Goal: Task Accomplishment & Management: Complete application form

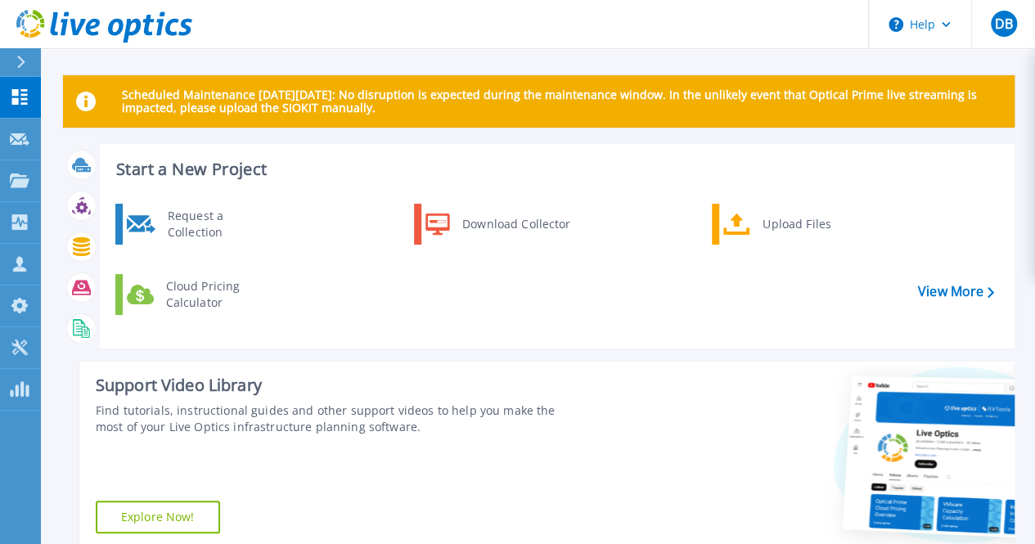
scroll to position [82, 0]
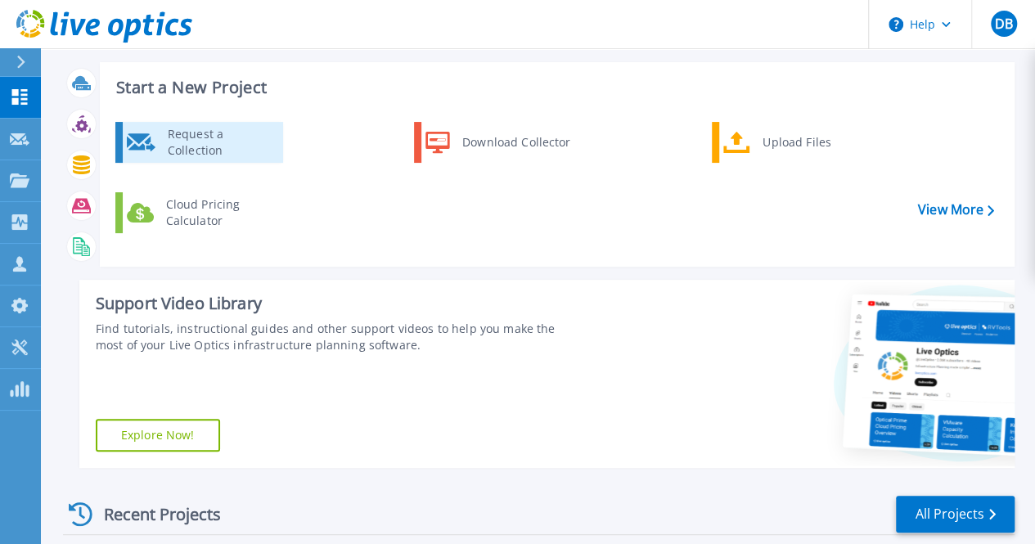
click at [209, 142] on div "Request a Collection" at bounding box center [219, 142] width 119 height 33
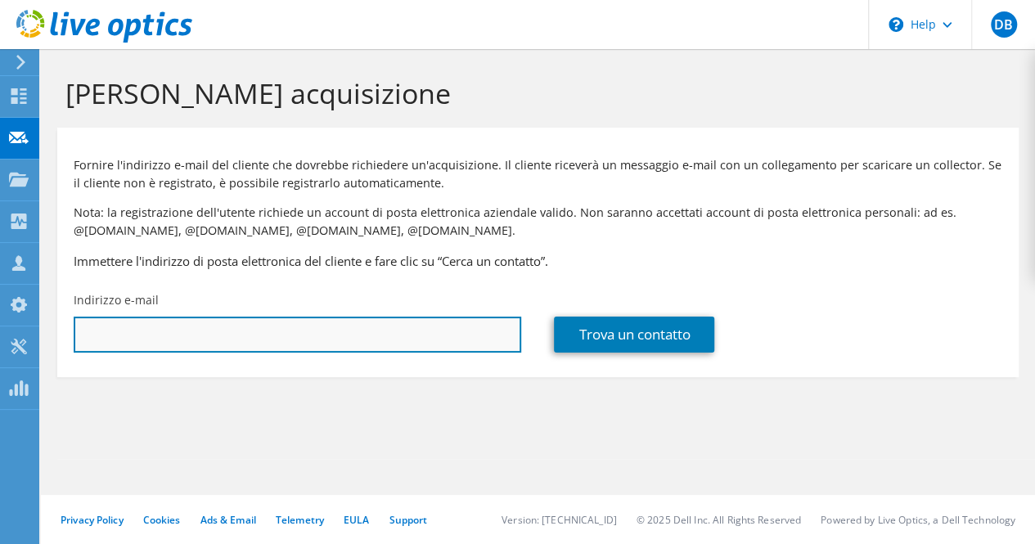
click at [219, 335] on input "text" at bounding box center [298, 335] width 448 height 36
type input "[PERSON_NAME][EMAIL_ADDRESS][DOMAIN_NAME]"
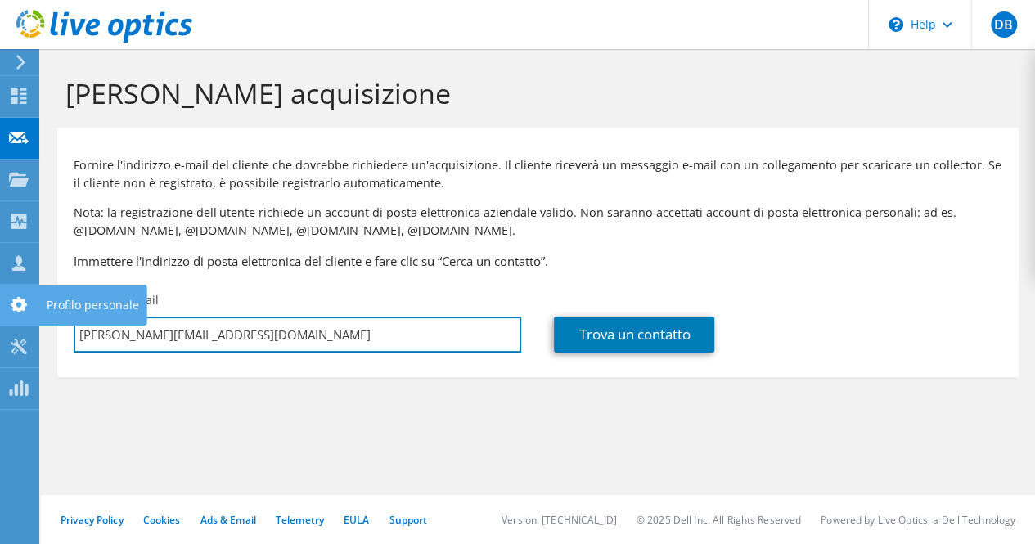
drag, startPoint x: 199, startPoint y: 334, endPoint x: 0, endPoint y: 307, distance: 200.7
click at [0, 309] on div "DB Membro team Daniele Bandi d.bandi@vargroup.it VAR GROUP Spa My Profile Log O…" at bounding box center [517, 272] width 1035 height 544
click at [293, 343] on input "[PERSON_NAME][EMAIL_ADDRESS][DOMAIN_NAME]" at bounding box center [298, 335] width 448 height 36
click at [315, 343] on input "[PERSON_NAME][EMAIL_ADDRESS][DOMAIN_NAME]" at bounding box center [298, 335] width 448 height 36
click at [236, 339] on input "[PERSON_NAME][EMAIL_ADDRESS][DOMAIN_NAME]" at bounding box center [298, 335] width 448 height 36
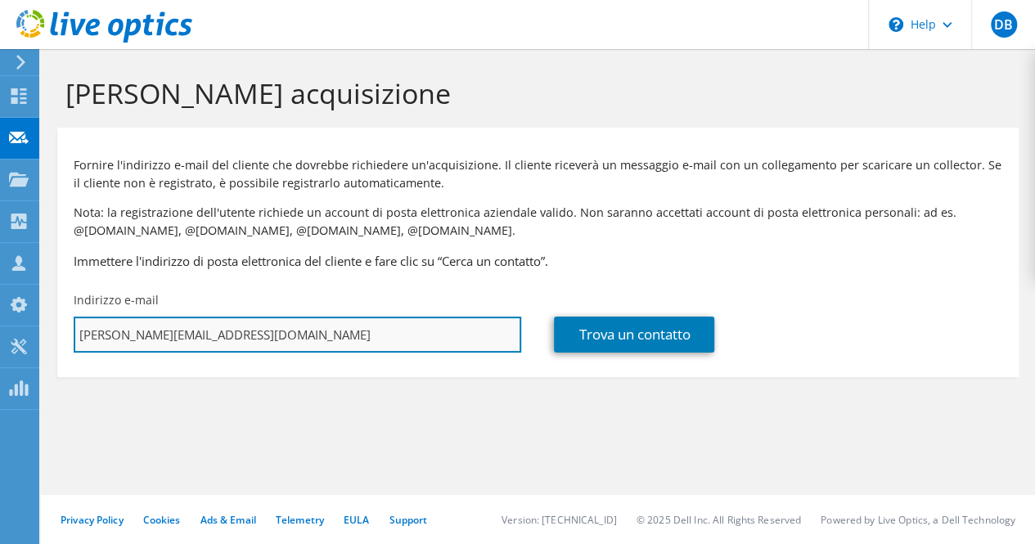
drag, startPoint x: 231, startPoint y: 336, endPoint x: 78, endPoint y: 328, distance: 153.2
click at [79, 328] on input "[PERSON_NAME][EMAIL_ADDRESS][DOMAIN_NAME]" at bounding box center [298, 335] width 448 height 36
click at [247, 340] on input "text" at bounding box center [298, 335] width 448 height 36
click at [232, 339] on input "text" at bounding box center [298, 335] width 448 height 36
click at [359, 331] on input "text" at bounding box center [298, 335] width 448 height 36
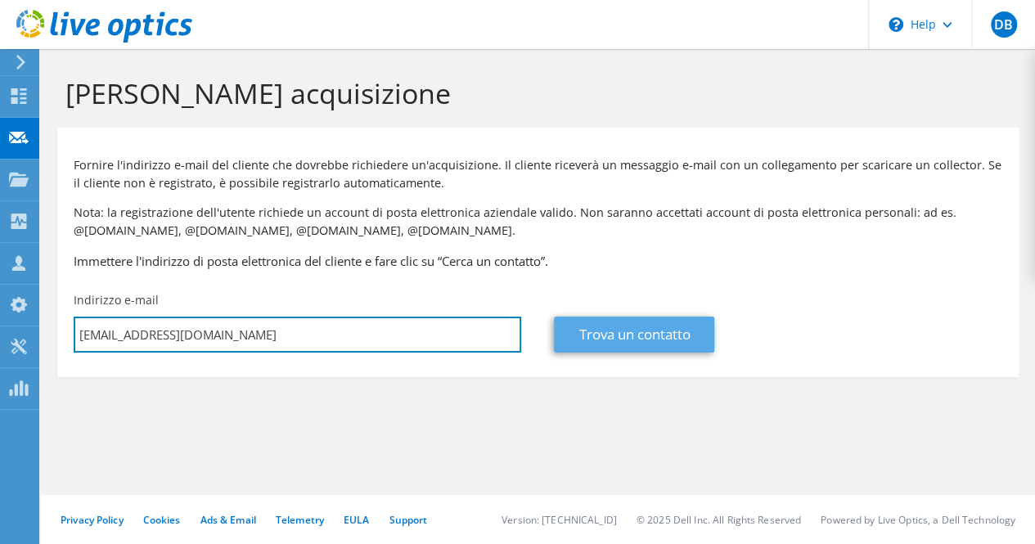
type input "ced@ermannoscervino.it"
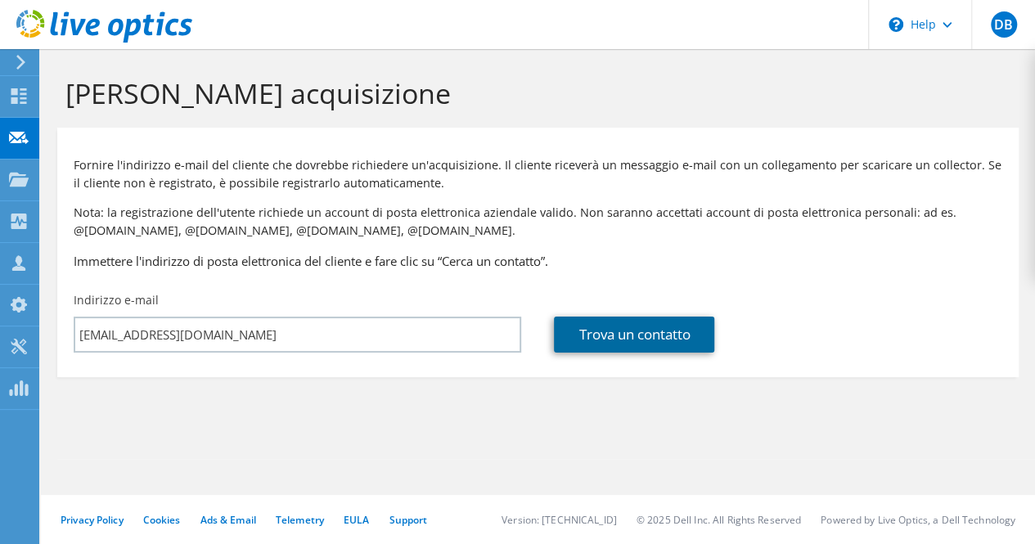
click at [592, 342] on link "Trova un contatto" at bounding box center [634, 335] width 160 height 36
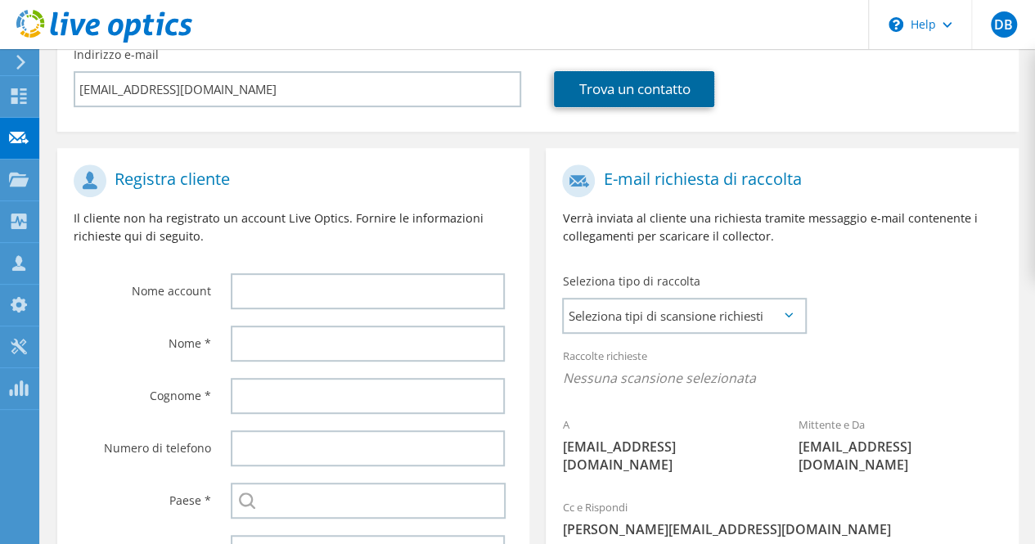
scroll to position [324, 0]
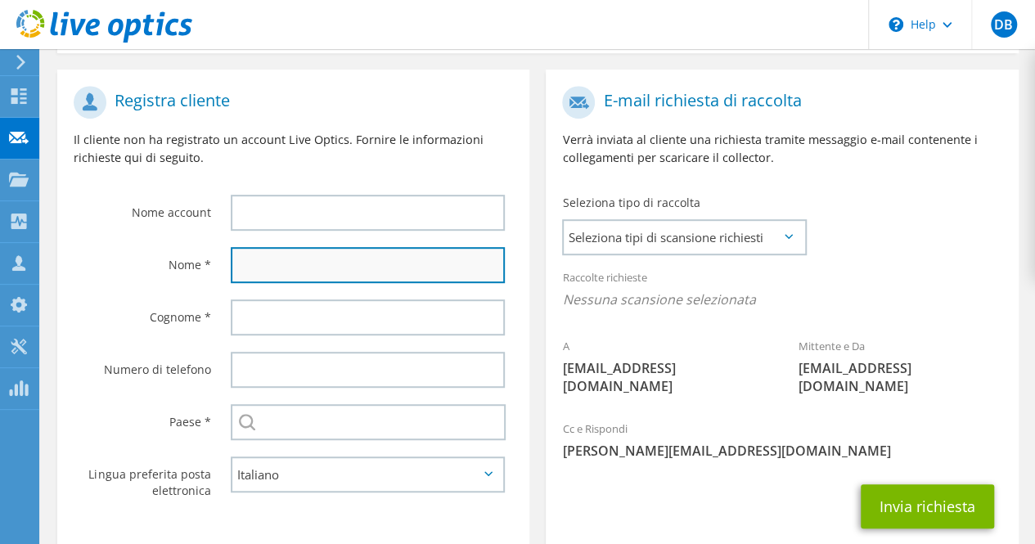
click at [295, 270] on input "text" at bounding box center [368, 265] width 274 height 36
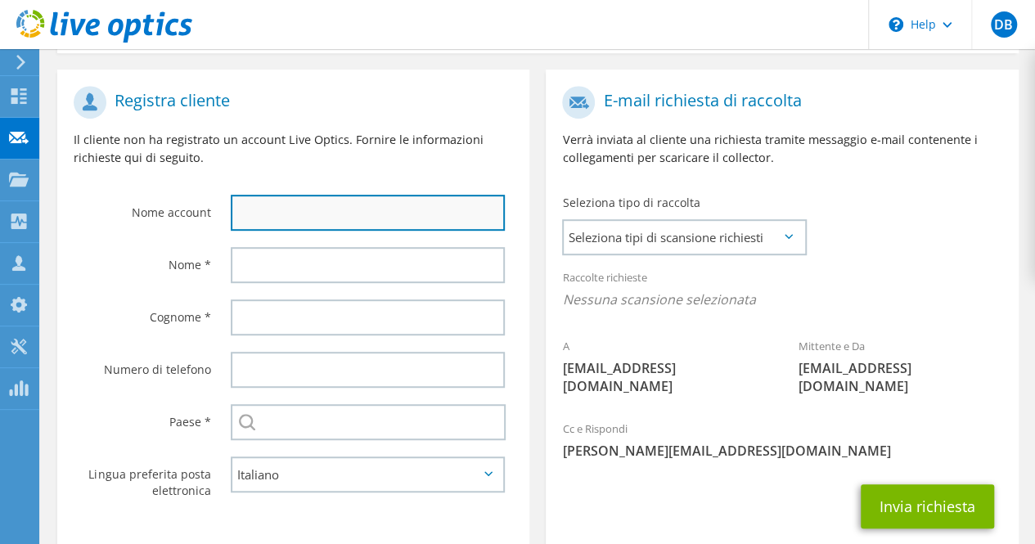
click at [300, 218] on input "text" at bounding box center [368, 213] width 274 height 36
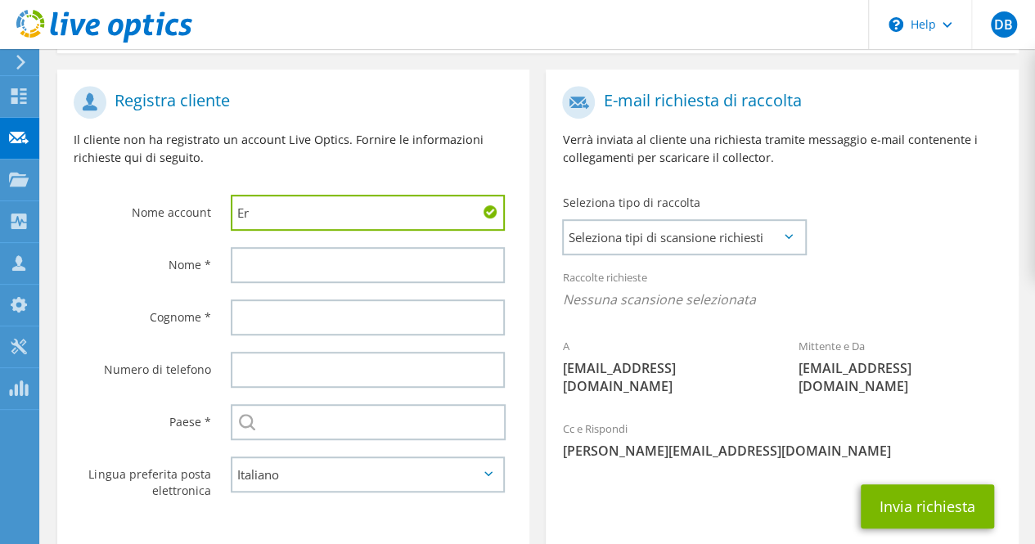
type input "E"
type input "Dernamaria"
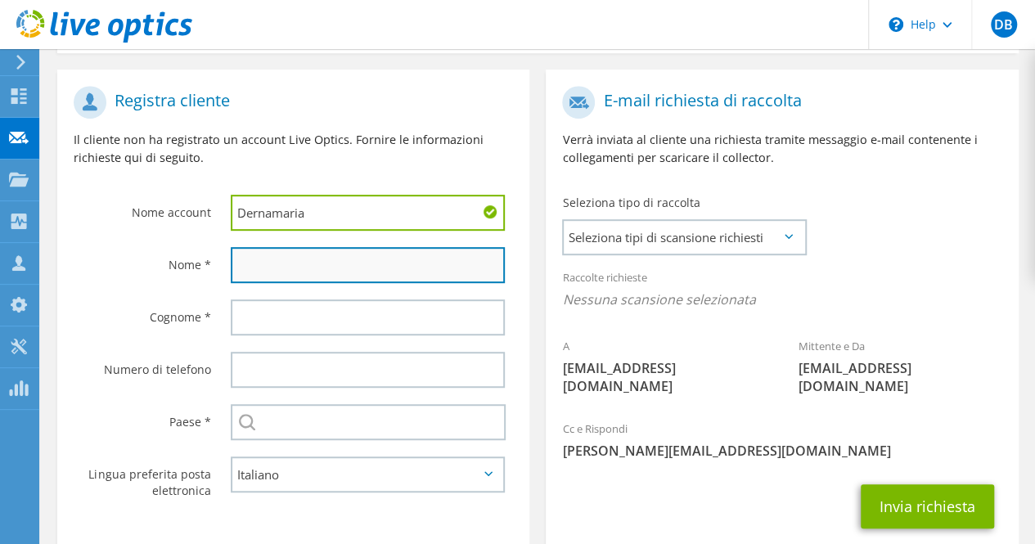
click at [313, 277] on input "text" at bounding box center [368, 265] width 274 height 36
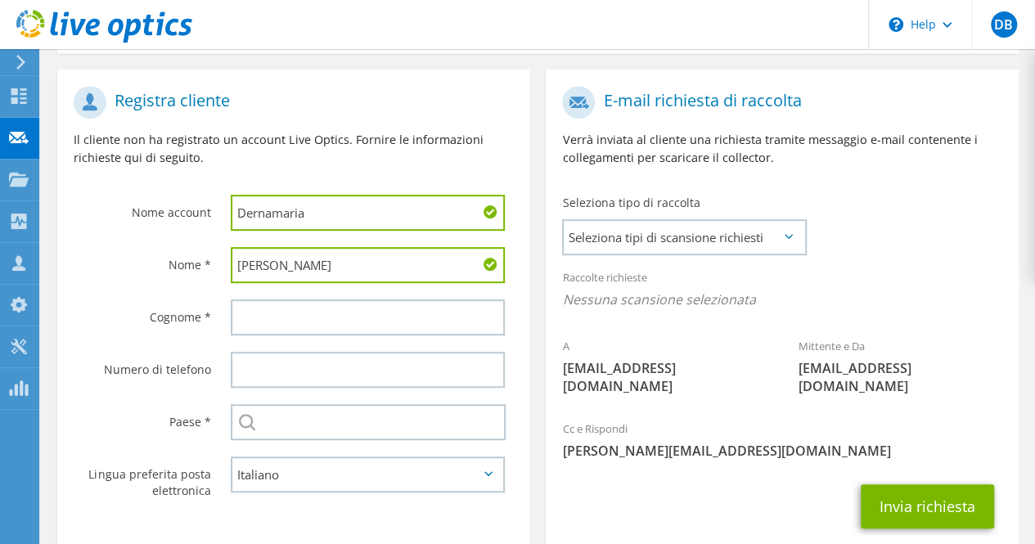
type input "Bryant"
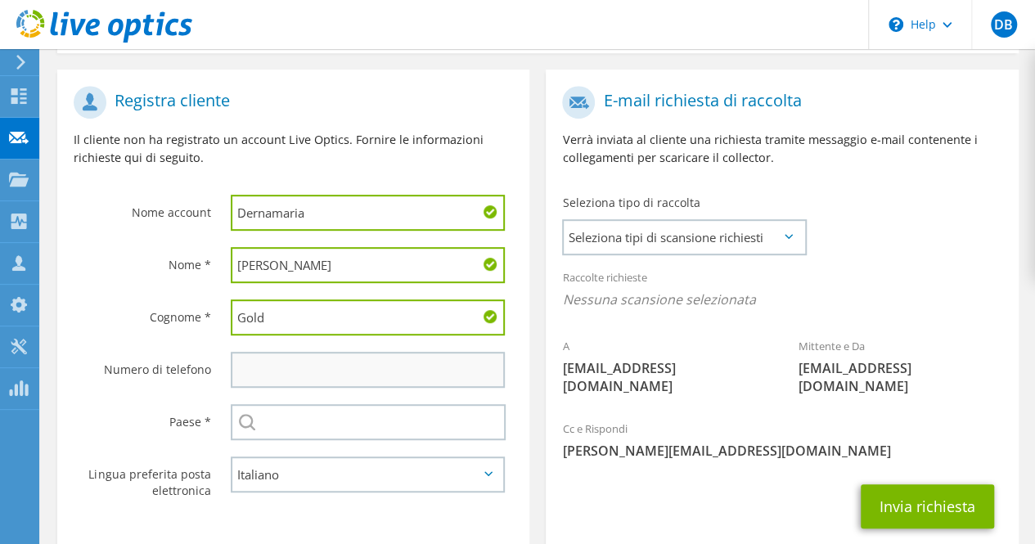
type input "Gold"
click at [306, 387] on input "text" at bounding box center [368, 370] width 274 height 36
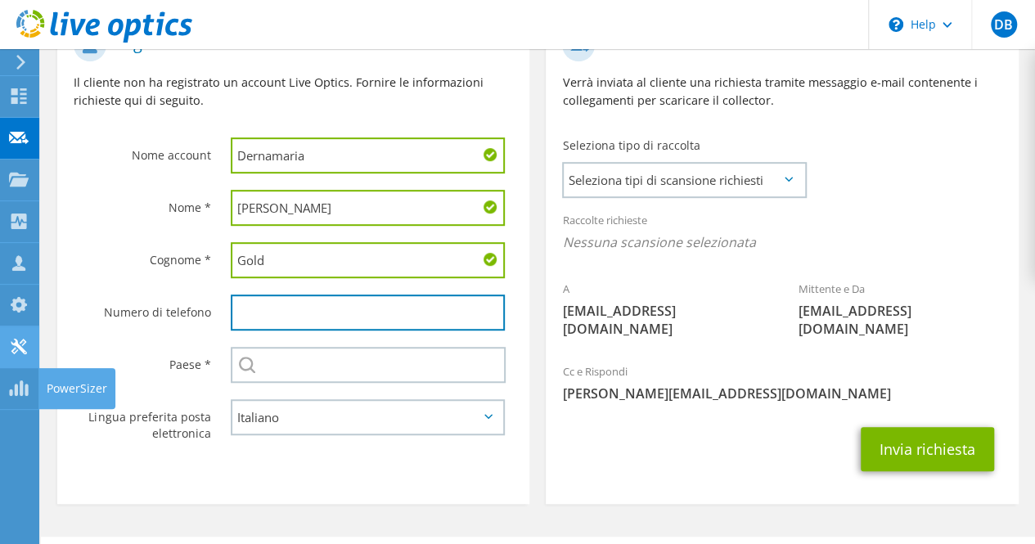
scroll to position [406, 0]
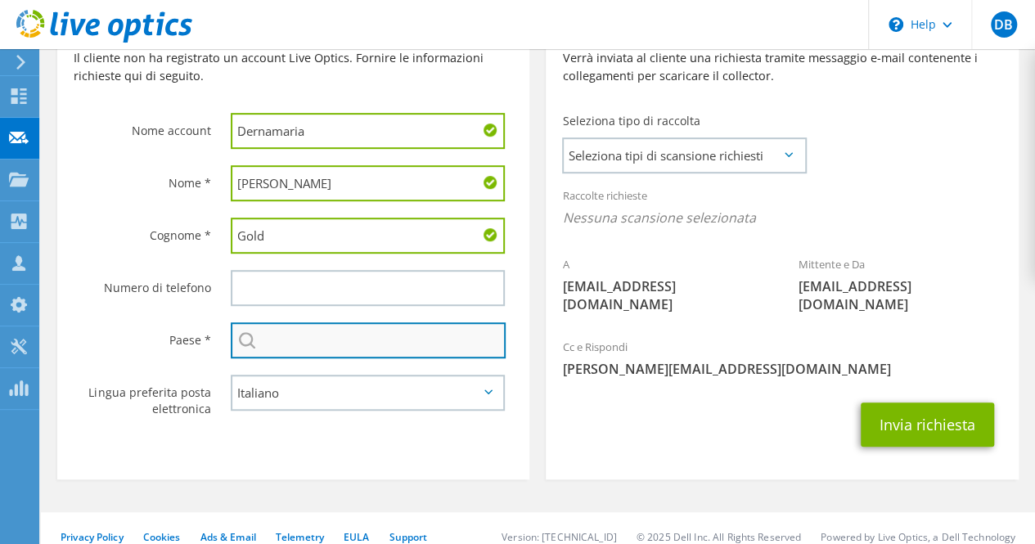
click at [318, 354] on input "text" at bounding box center [368, 340] width 275 height 36
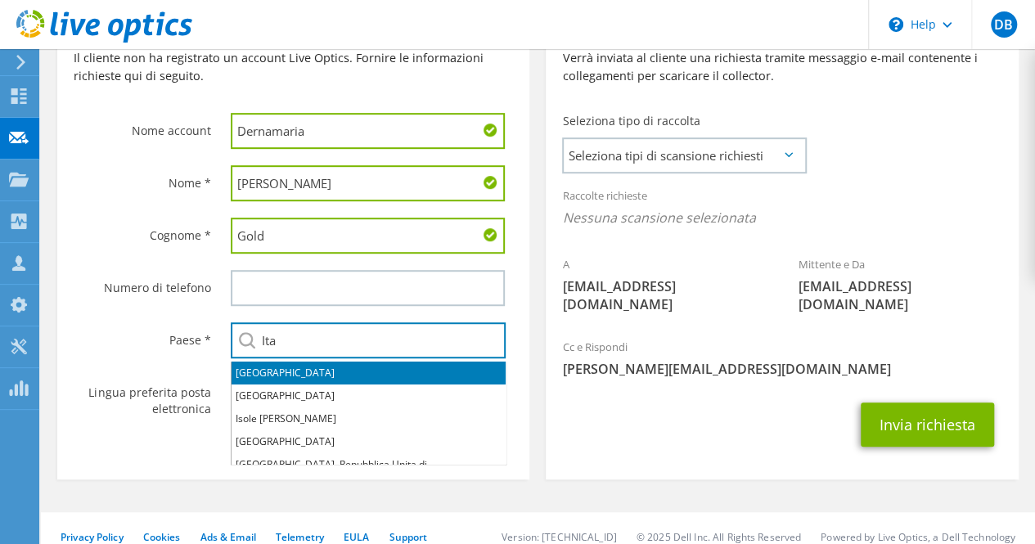
click at [265, 372] on li "Italia" at bounding box center [369, 373] width 274 height 23
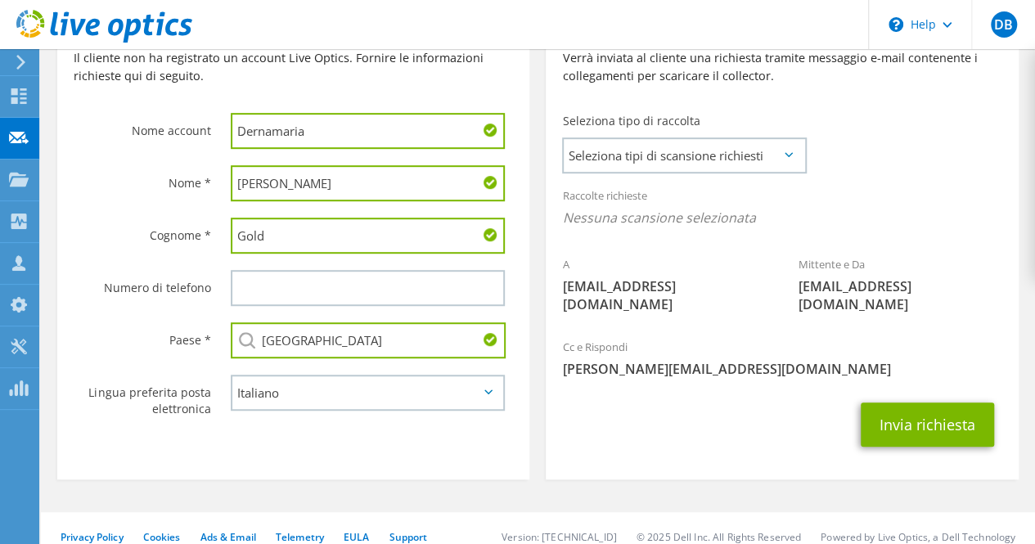
scroll to position [324, 0]
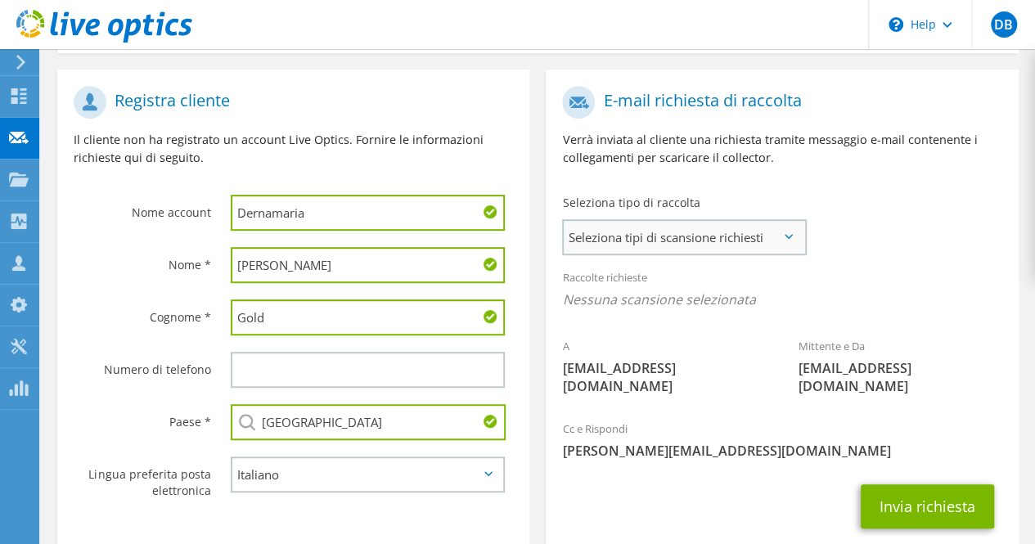
type input "Italia"
click at [776, 234] on span "Seleziona tipi di scansione richiesti" at bounding box center [684, 237] width 241 height 33
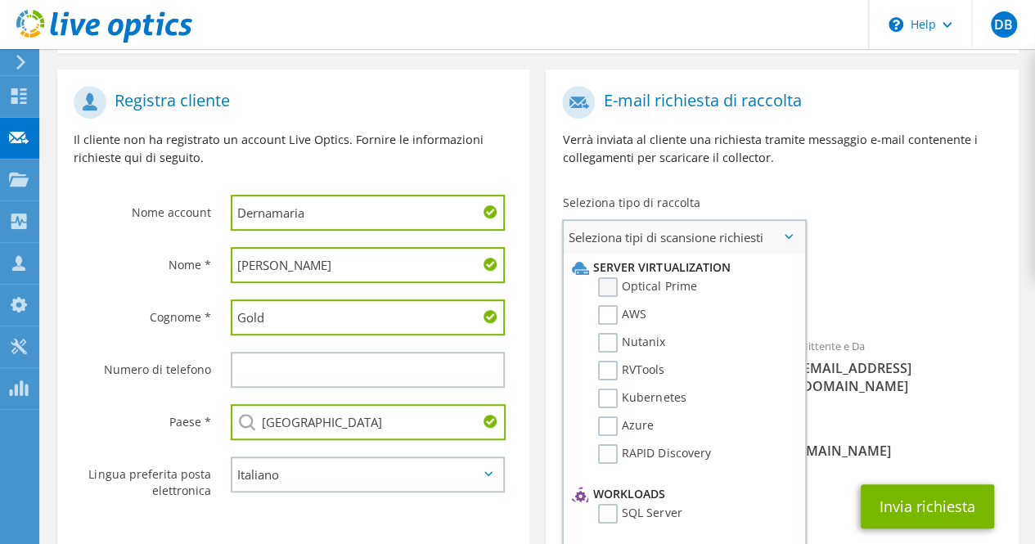
click at [607, 286] on label "Optical Prime" at bounding box center [647, 287] width 98 height 20
click at [0, 0] on input "Optical Prime" at bounding box center [0, 0] width 0 height 0
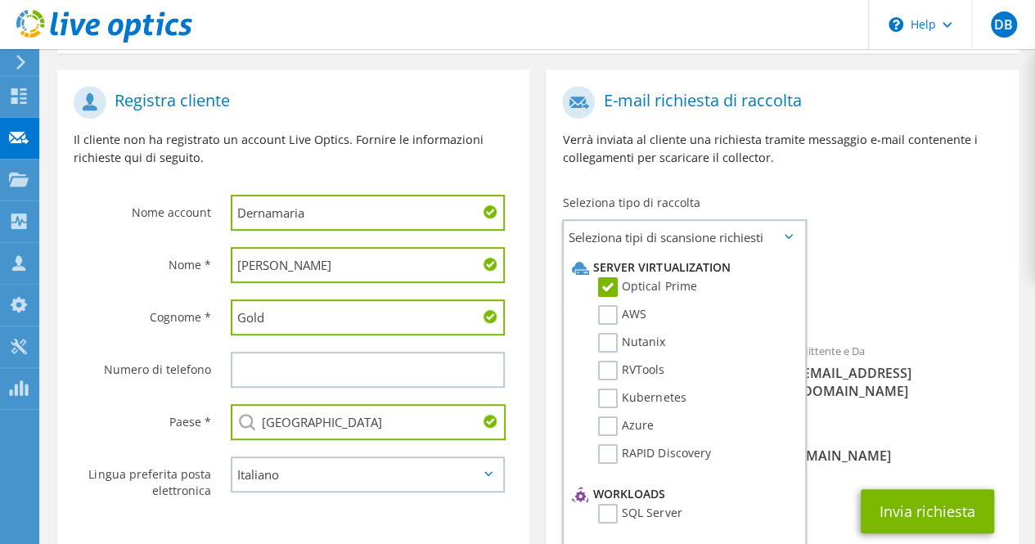
click at [990, 276] on div "Raccolte richieste Nessuna scansione selezionata Optical Prime" at bounding box center [782, 292] width 472 height 65
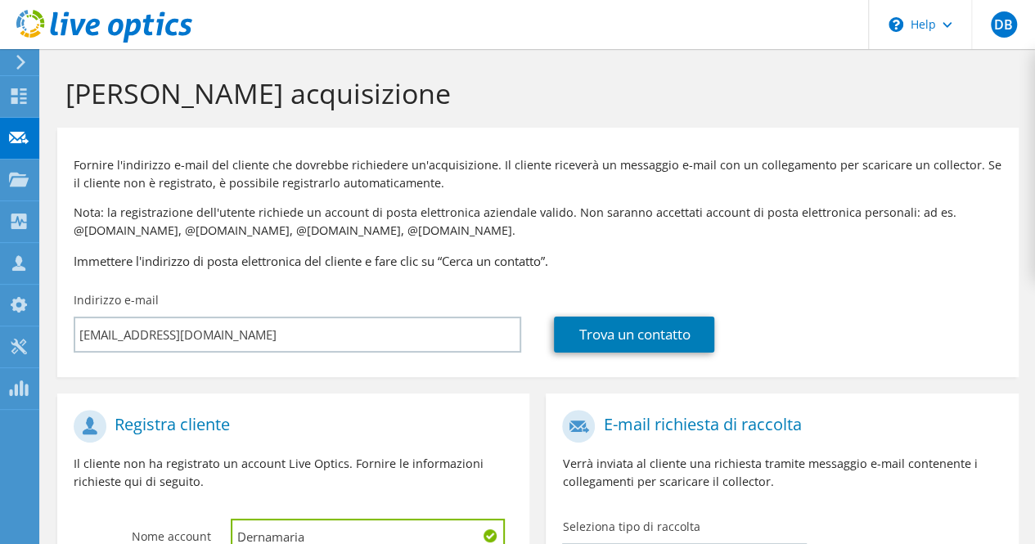
scroll to position [411, 0]
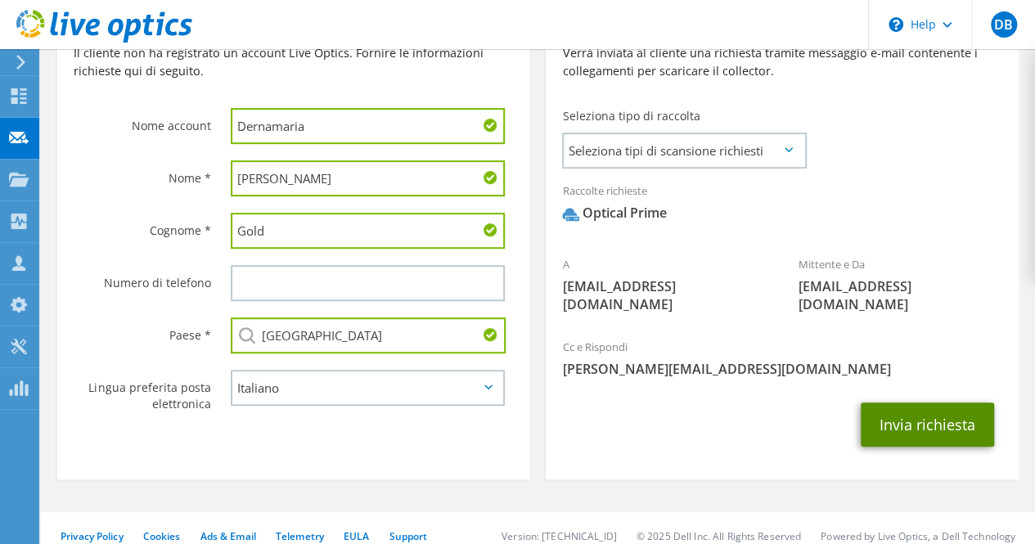
click at [944, 408] on button "Invia richiesta" at bounding box center [927, 425] width 133 height 44
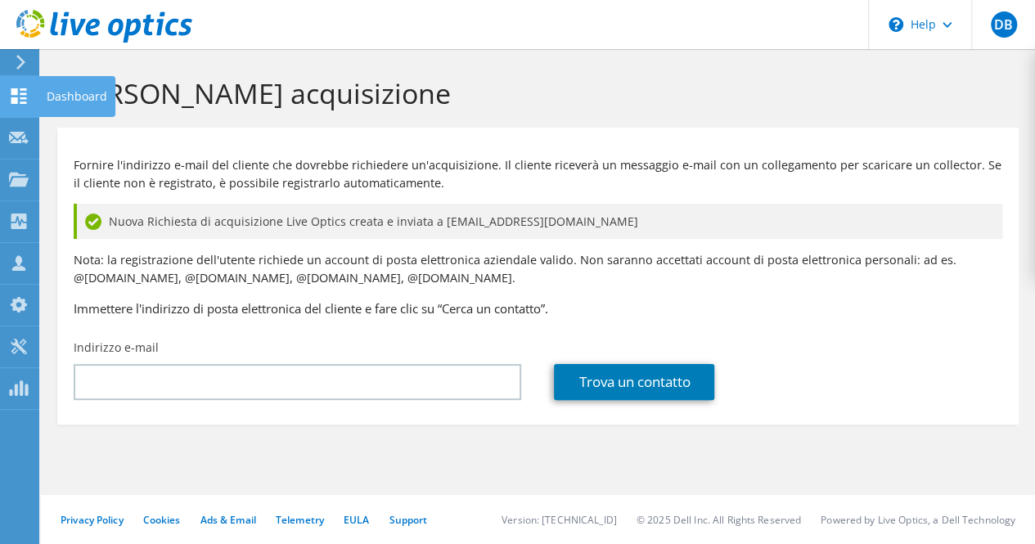
click at [14, 90] on use at bounding box center [19, 96] width 16 height 16
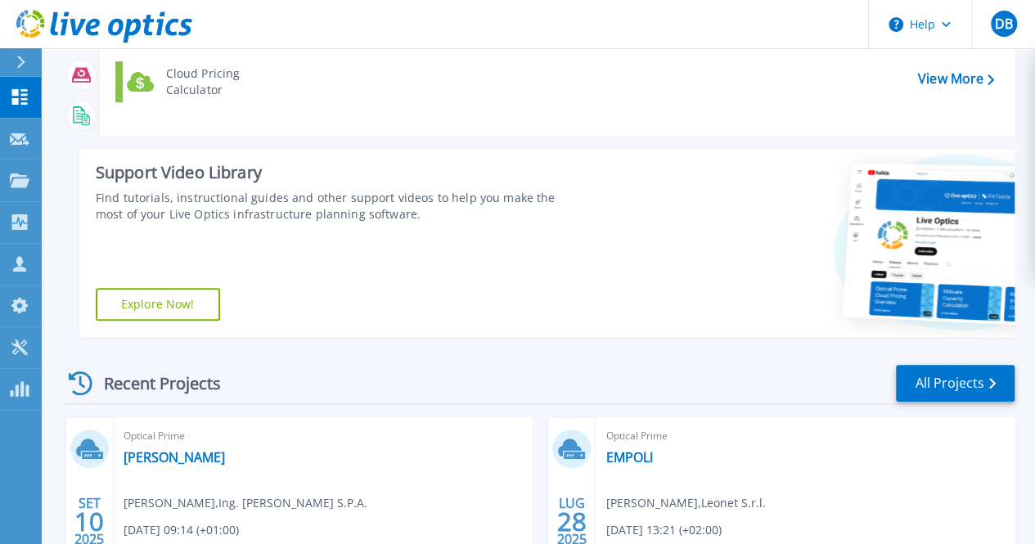
scroll to position [491, 0]
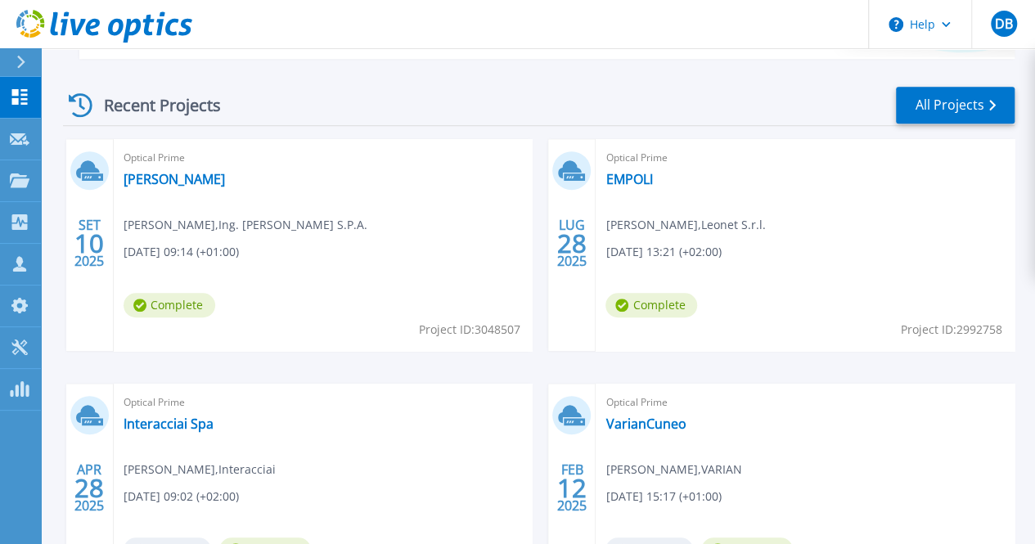
scroll to position [327, 0]
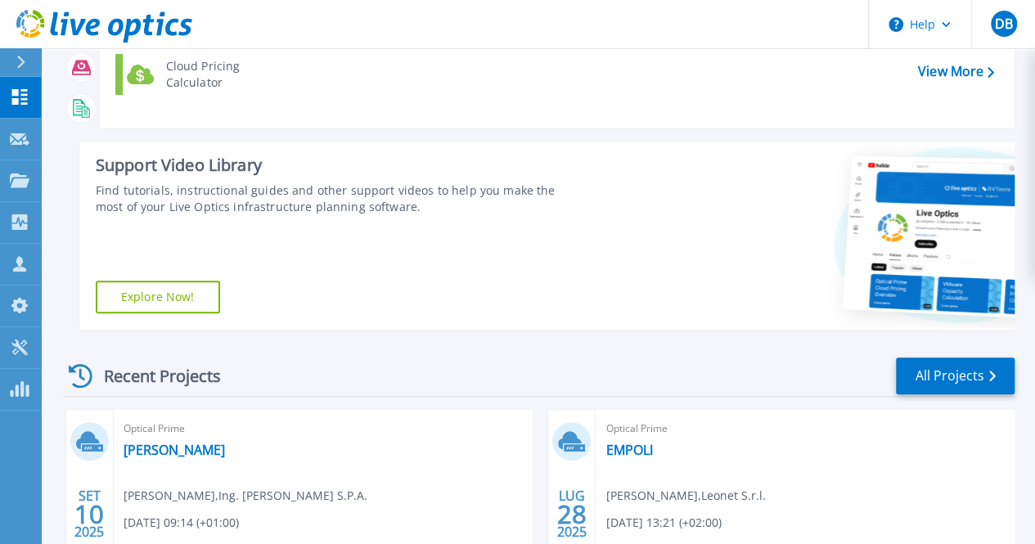
scroll to position [409, 0]
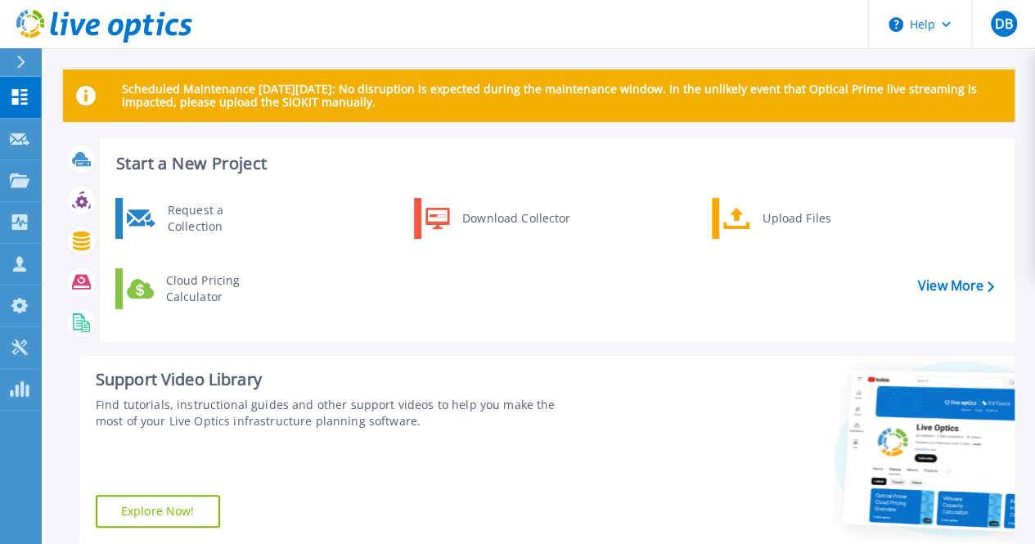
scroll to position [491, 0]
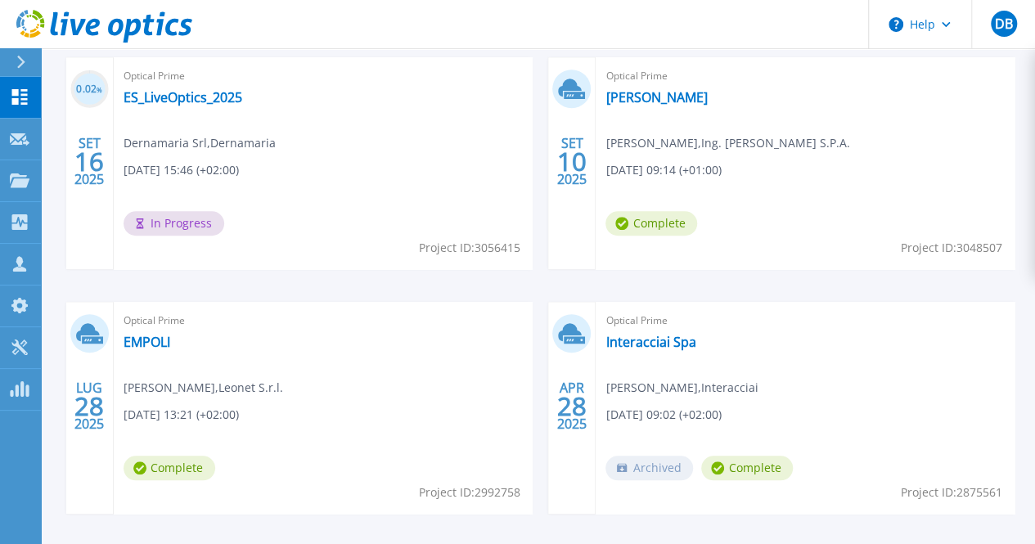
scroll to position [409, 0]
